Goal: Task Accomplishment & Management: Use online tool/utility

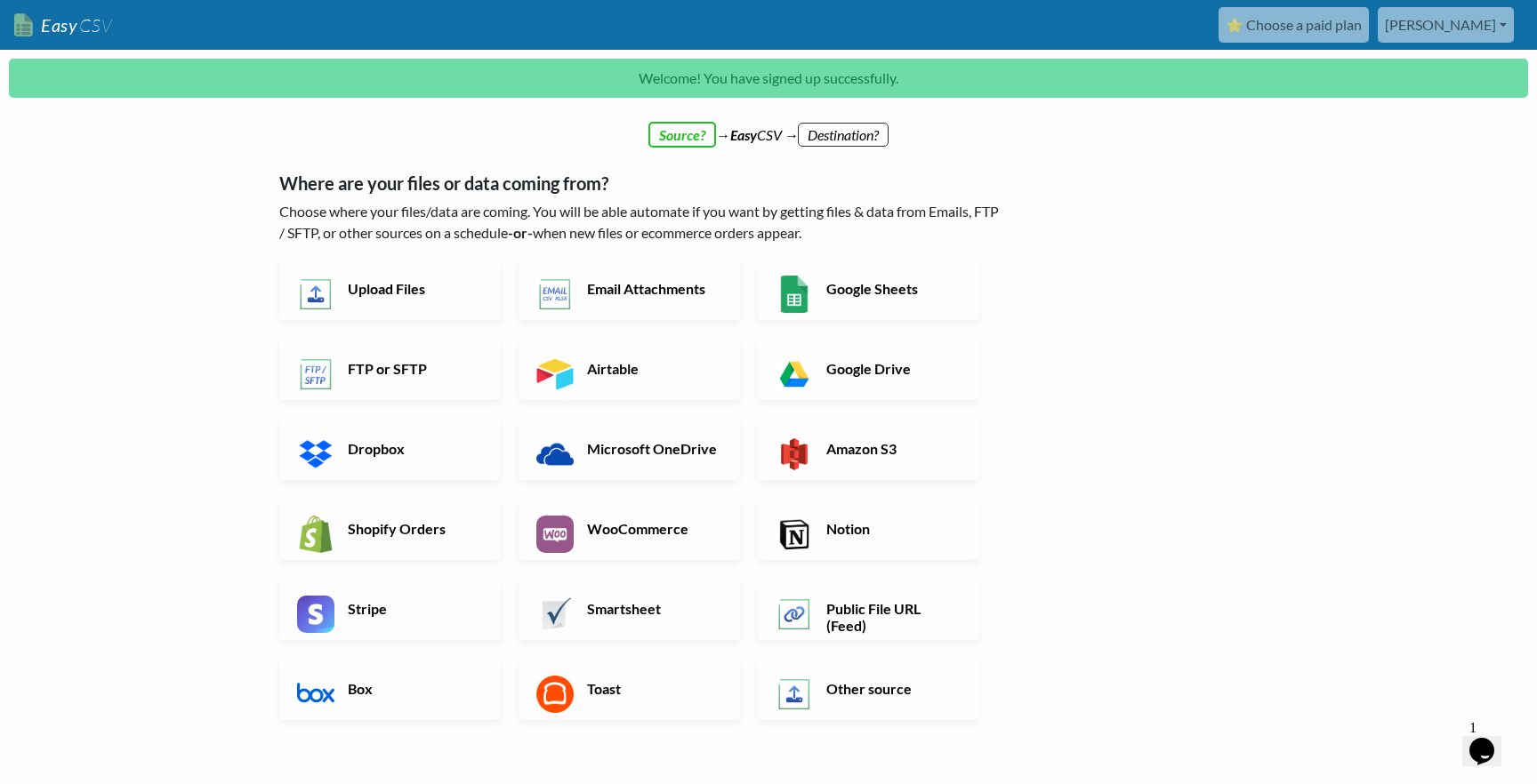
click at [1131, 468] on div "← back Thanks for signing up! Set up your Import Flow and Upload Page in 1 minu…" at bounding box center [768, 578] width 1014 height 864
click at [346, 274] on link "Upload Files" at bounding box center [390, 288] width 221 height 62
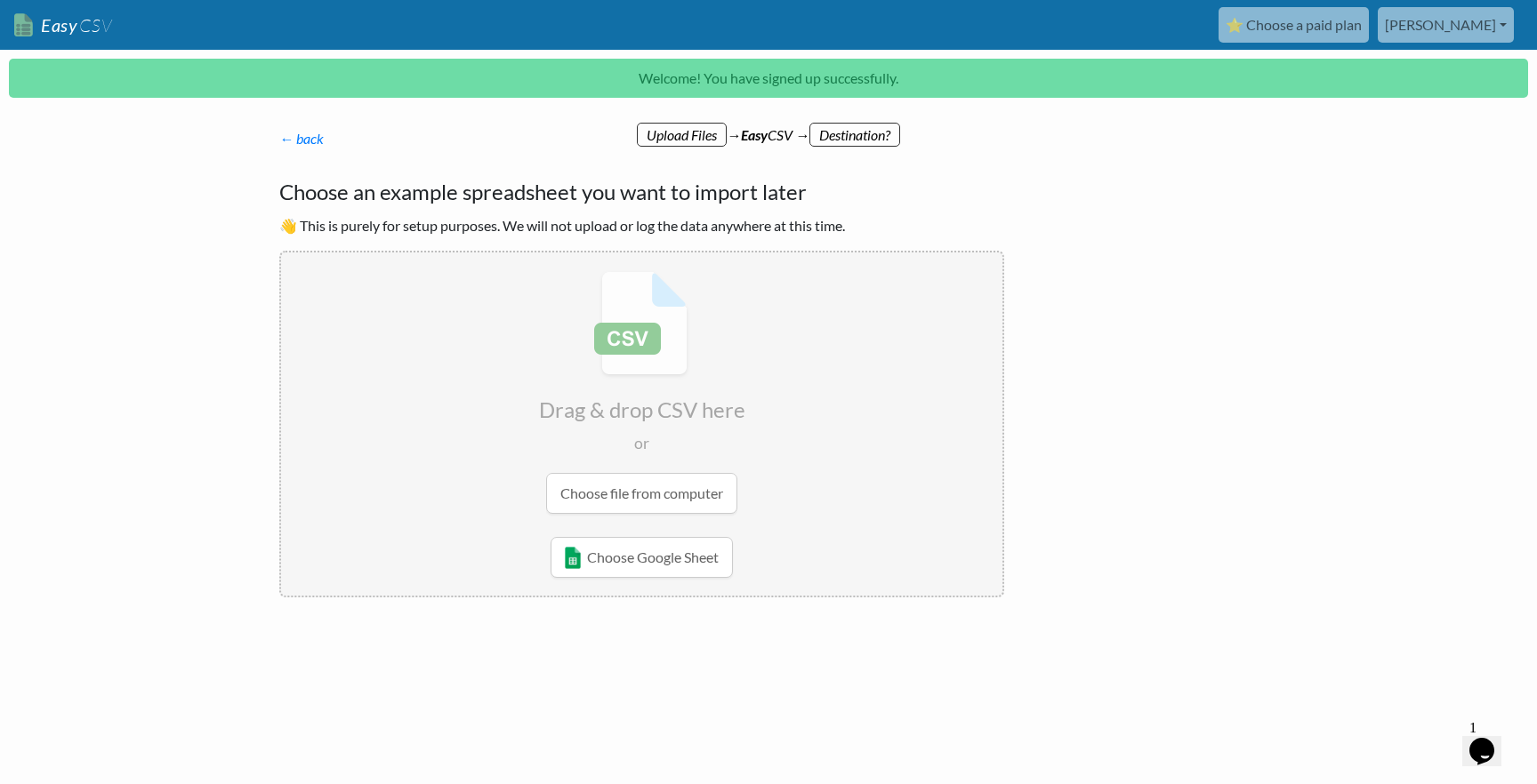
click at [596, 490] on input "file" at bounding box center [641, 392] width 721 height 280
click at [303, 131] on link "← back" at bounding box center [301, 139] width 45 height 17
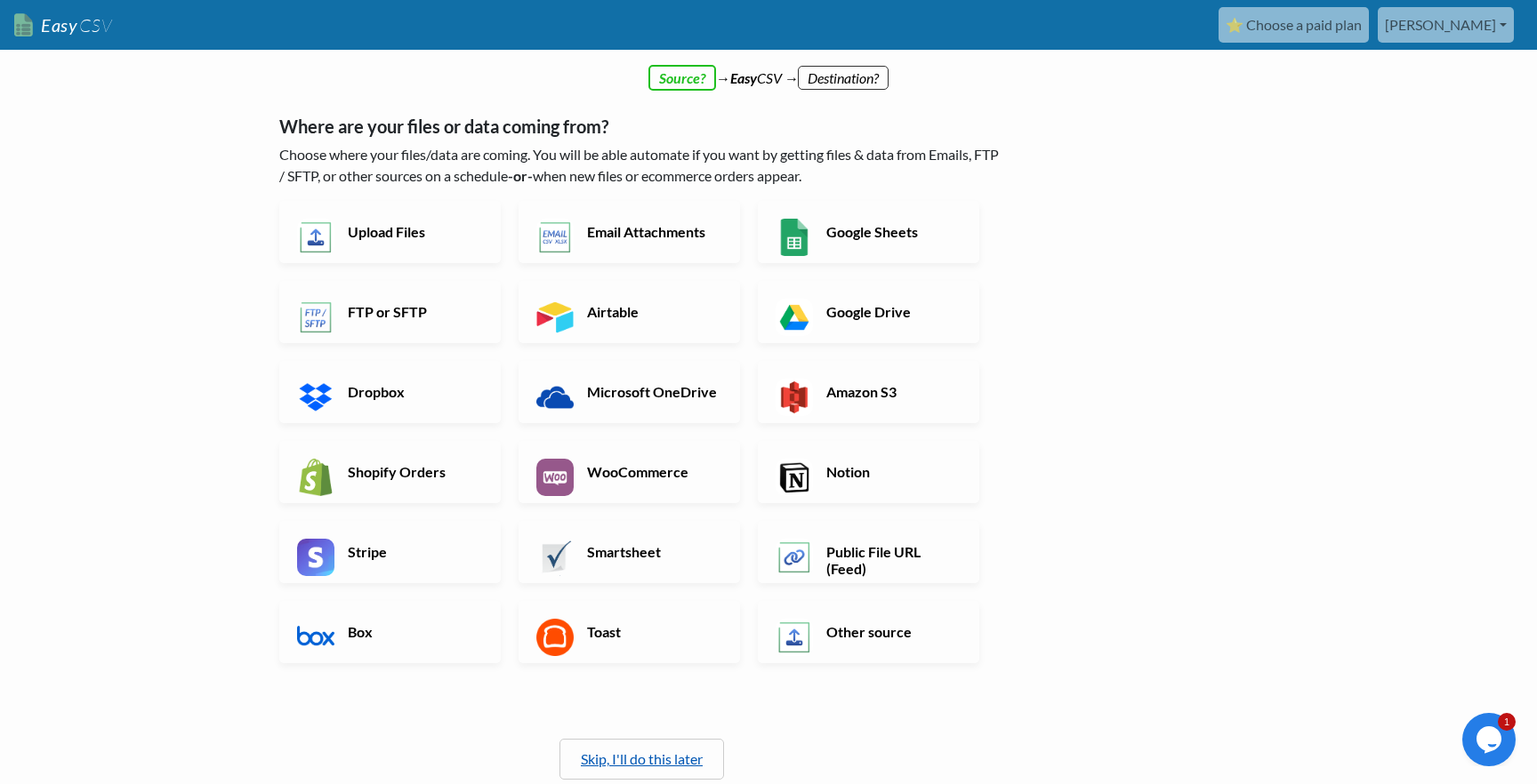
click at [604, 761] on link "Skip, I'll do this later" at bounding box center [641, 759] width 122 height 17
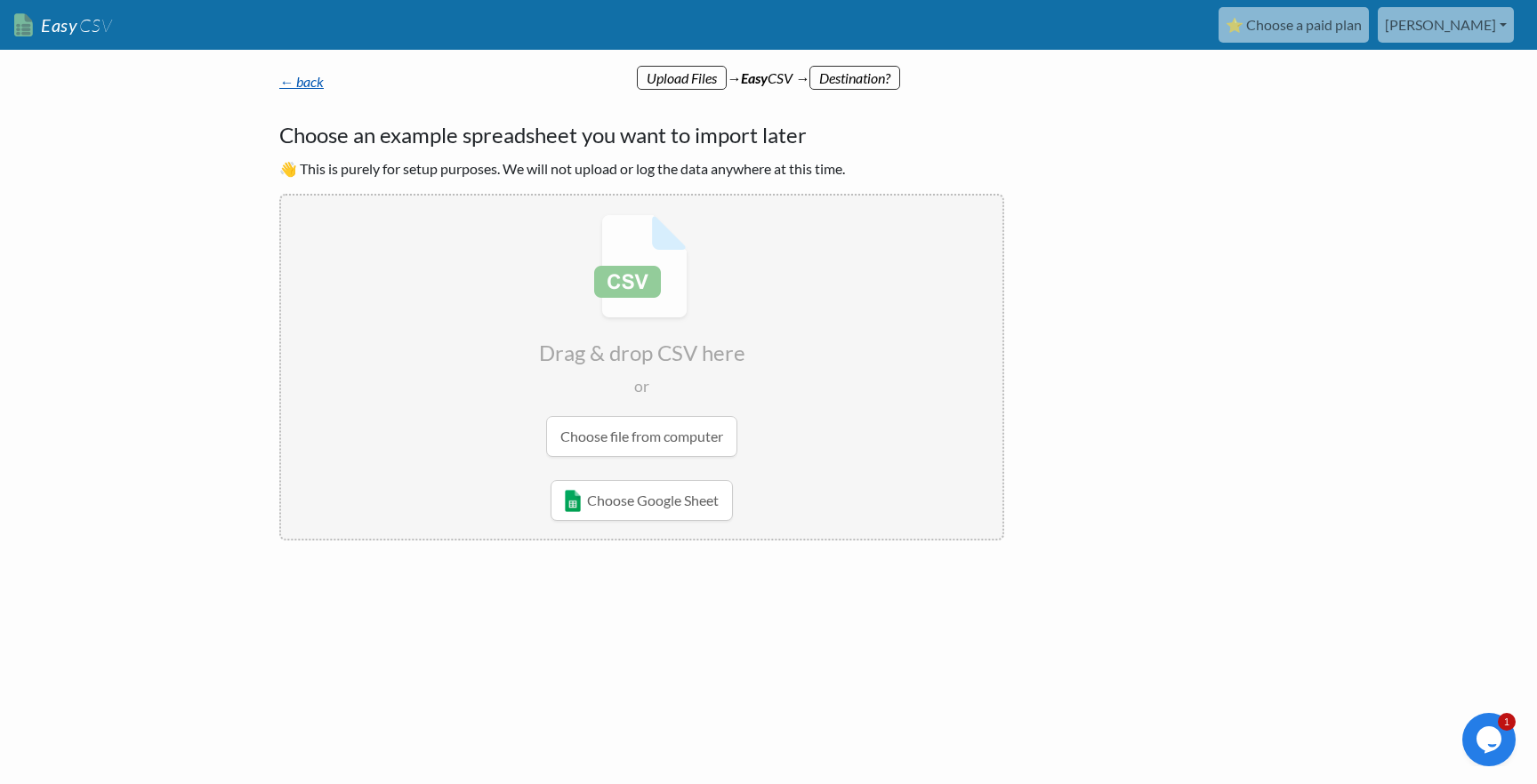
click at [307, 89] on link "← back" at bounding box center [301, 81] width 45 height 17
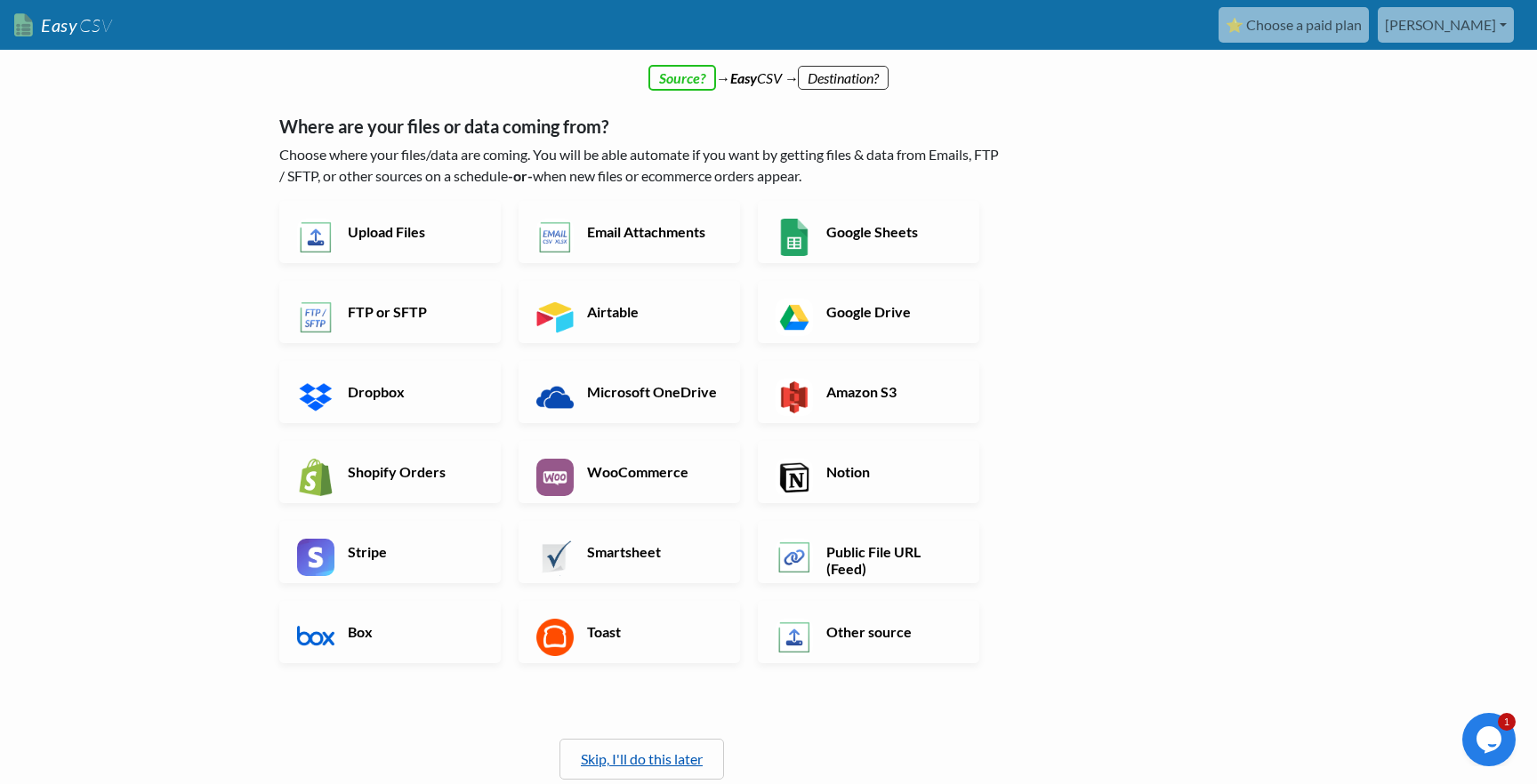
click at [663, 751] on link "Skip, I'll do this later" at bounding box center [641, 759] width 122 height 17
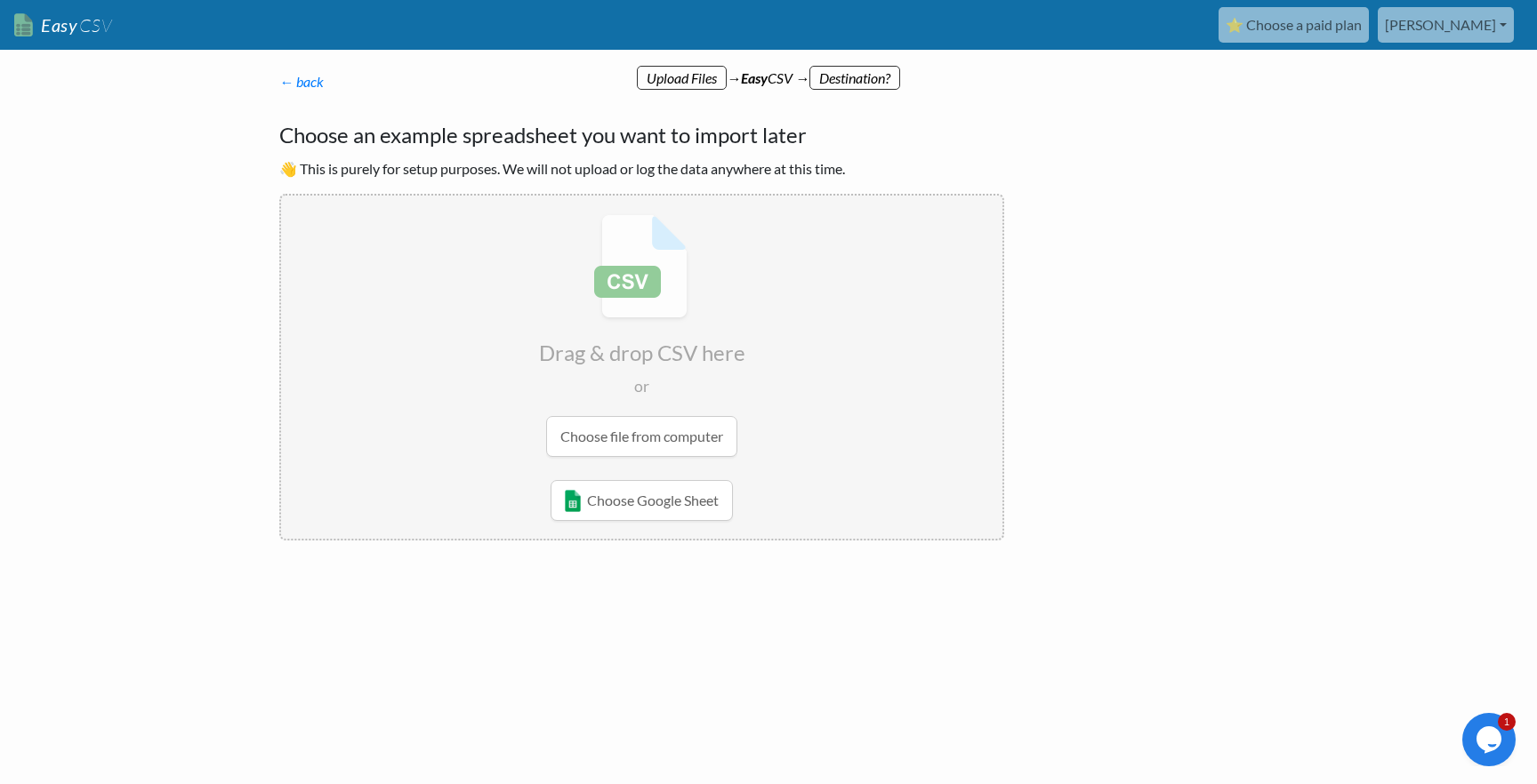
click at [564, 428] on input "file" at bounding box center [641, 335] width 721 height 280
click at [1223, 467] on div "← back Thanks for signing up! Set up your Import Flow and Upload Page in 1 minu…" at bounding box center [768, 373] width 1014 height 567
click at [668, 230] on input "file" at bounding box center [641, 335] width 721 height 280
click at [1276, 585] on body "Easy CSV ⭐ Choose a paid plan n.dubois Advancedsimracing All Flows All CSV Gene…" at bounding box center [768, 327] width 1537 height 656
click at [303, 76] on link "← back" at bounding box center [301, 81] width 45 height 17
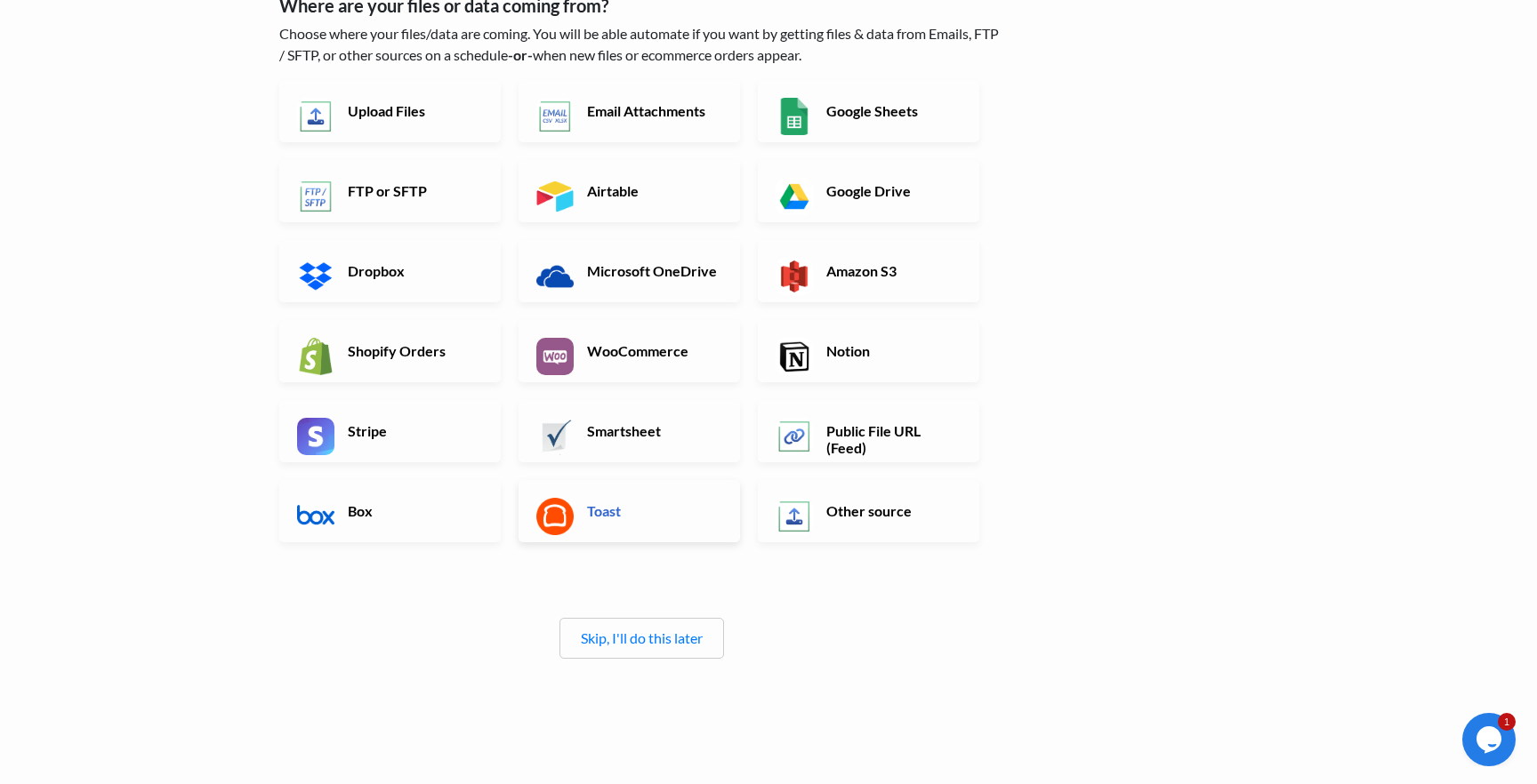
scroll to position [183, 0]
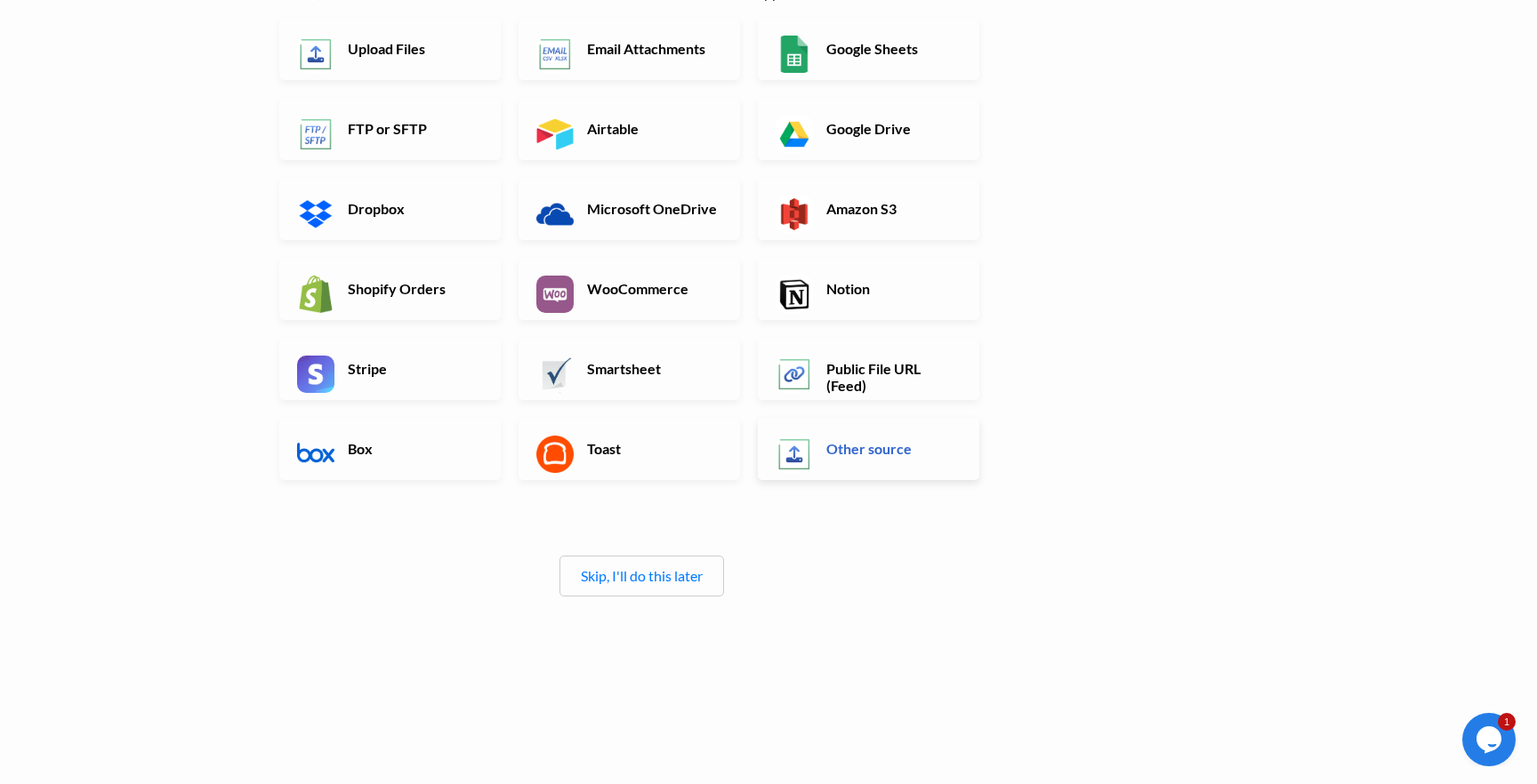
click at [860, 431] on link "Other source" at bounding box center [868, 448] width 221 height 62
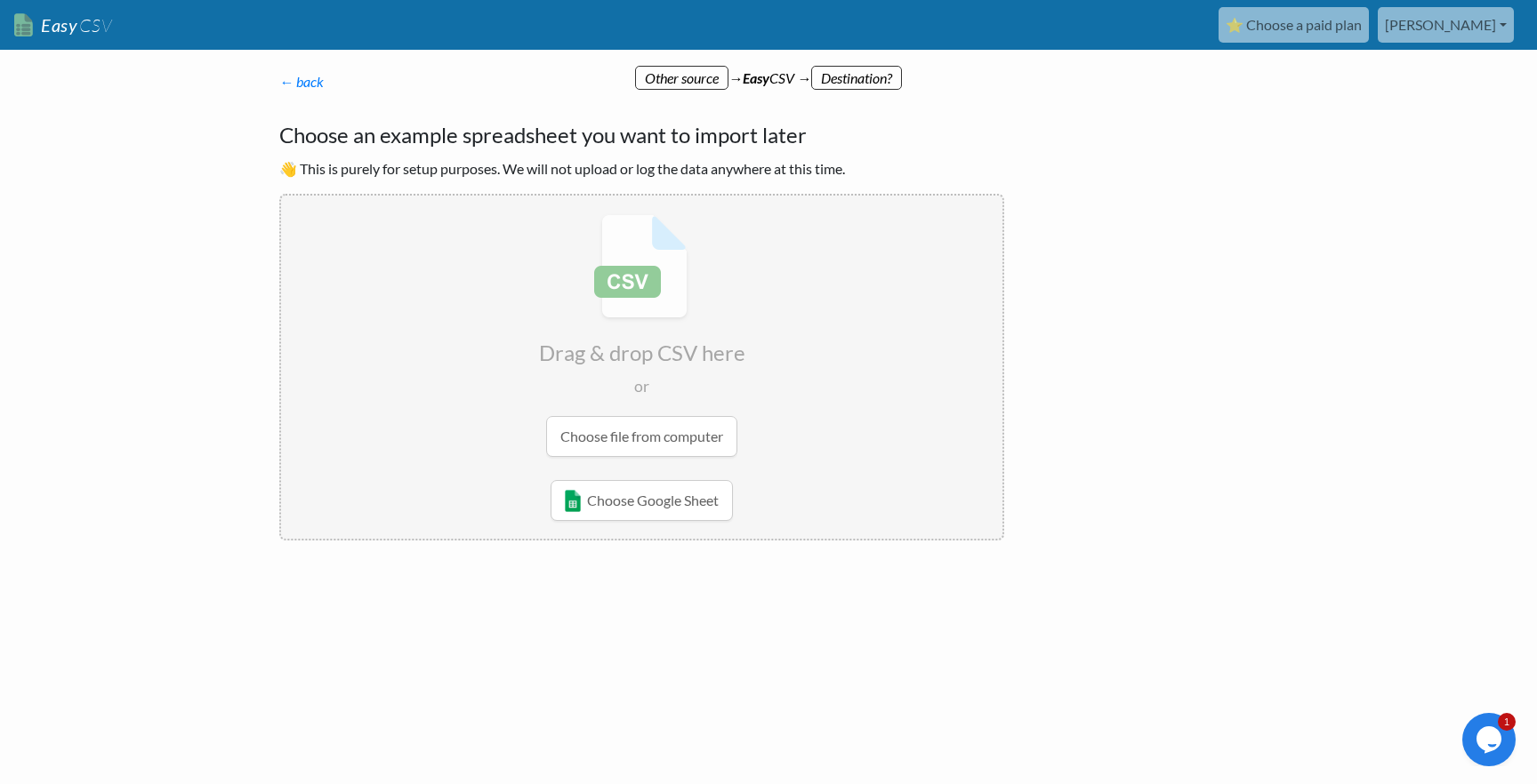
click at [608, 431] on input "file" at bounding box center [641, 335] width 721 height 280
click at [1205, 455] on div "← back Thanks for signing up! Set up your Import Flow and Upload Page in 1 minu…" at bounding box center [768, 373] width 1014 height 567
click at [55, 13] on link "Easy CSV" at bounding box center [62, 25] width 98 height 36
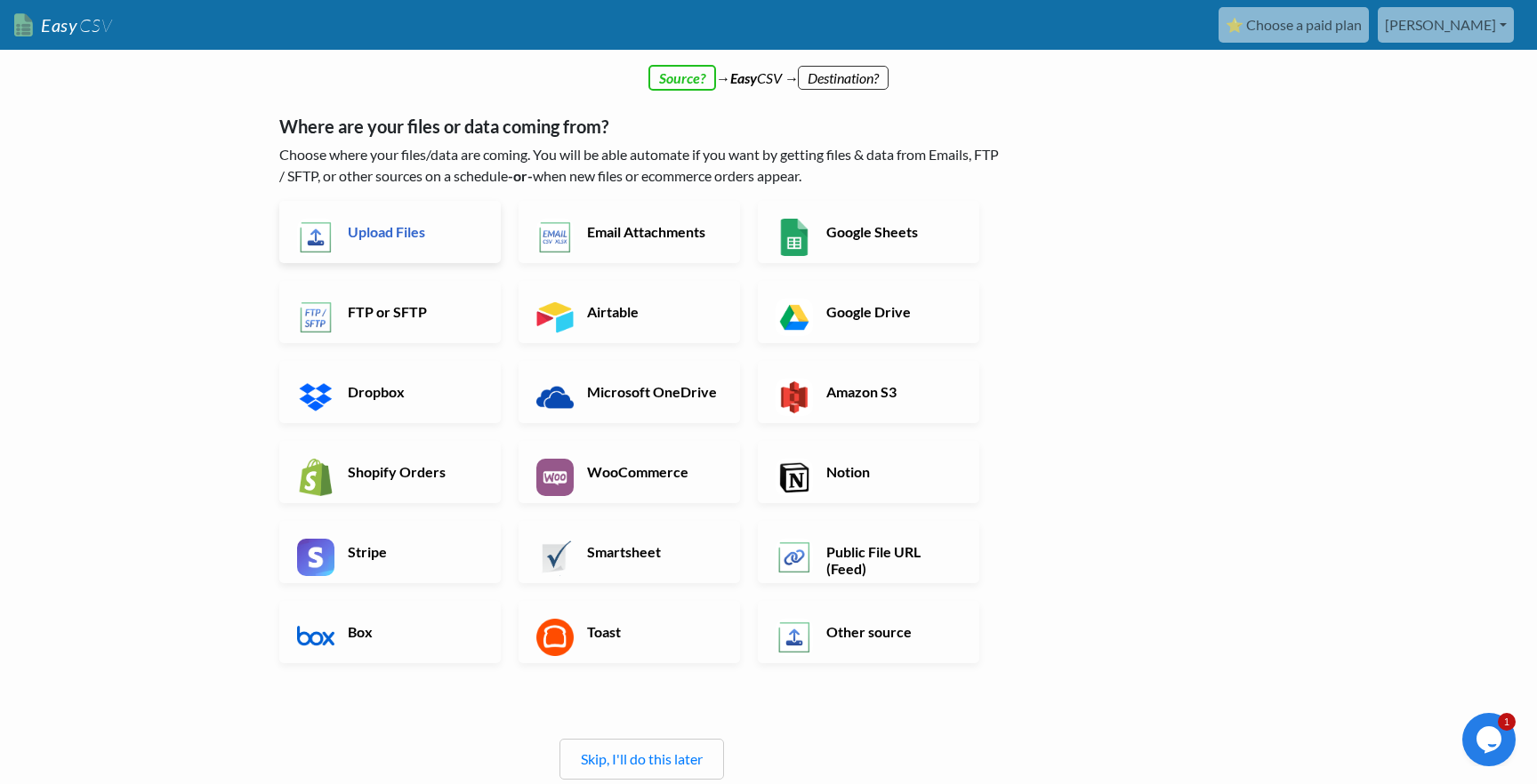
click at [367, 235] on h6 "Upload Files" at bounding box center [413, 232] width 140 height 17
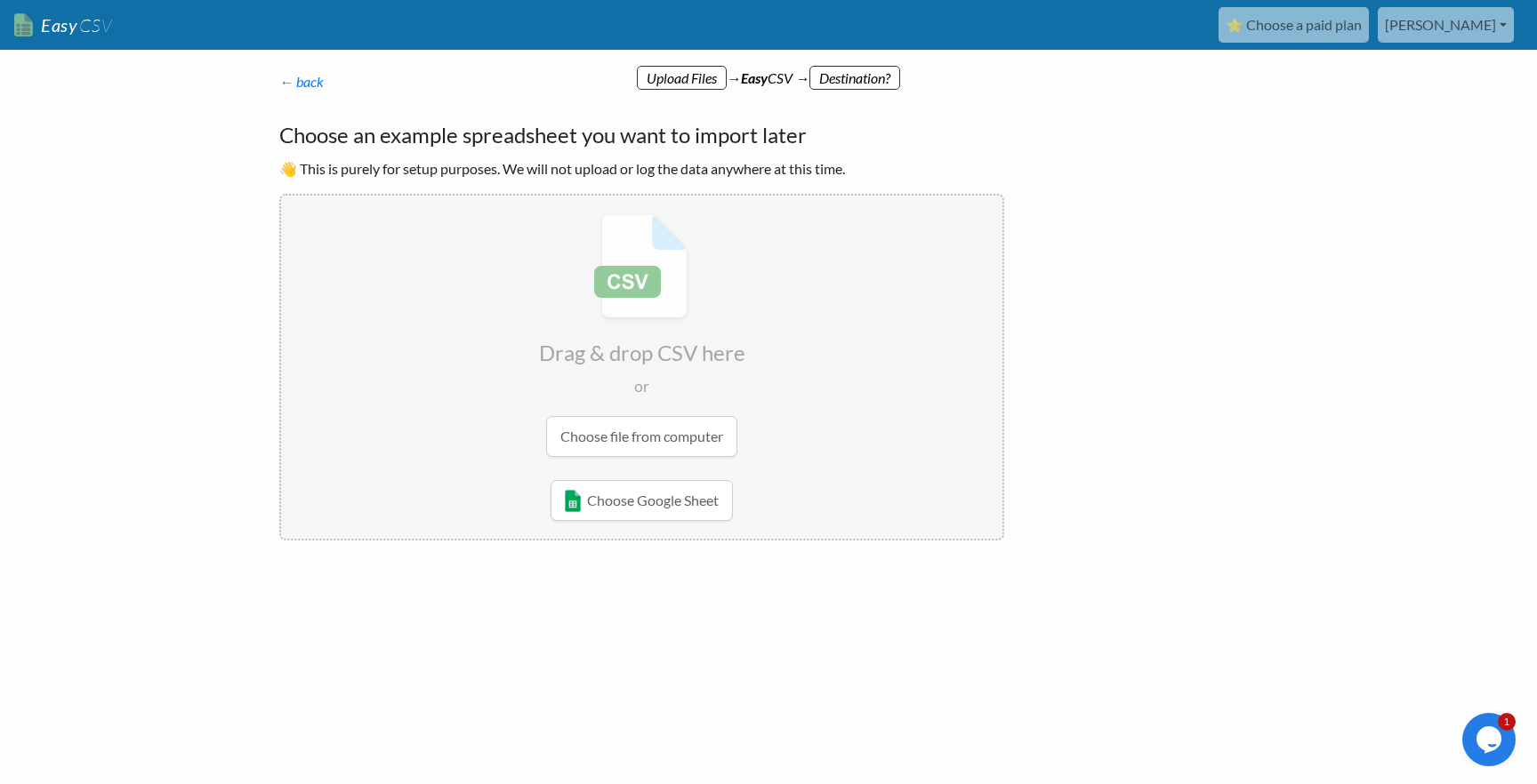
click at [603, 312] on input "file" at bounding box center [641, 335] width 721 height 280
type input "C:\fakepath\orders_export_1 (40).csv"
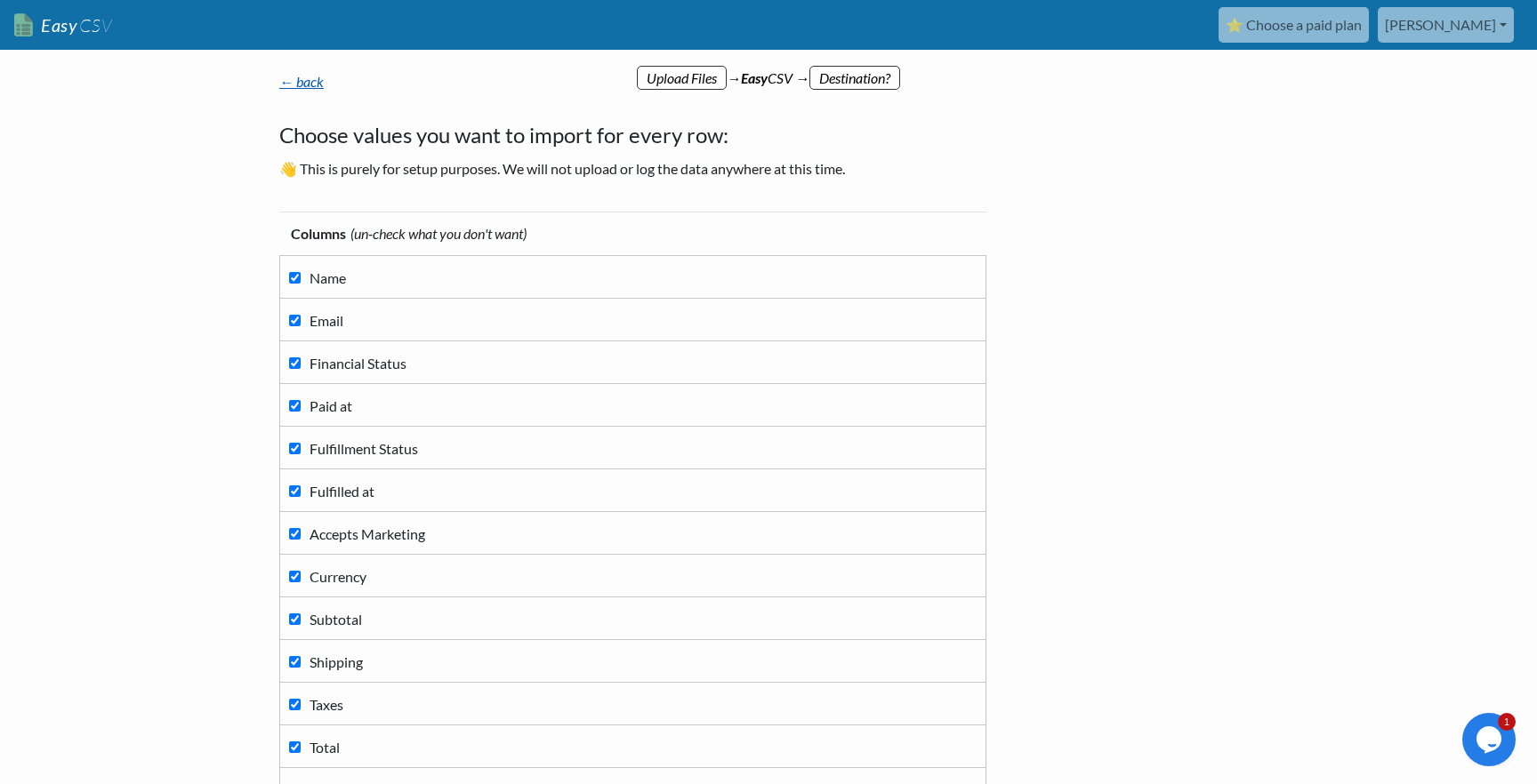
click at [305, 74] on link "← back" at bounding box center [301, 81] width 45 height 17
